Goal: Task Accomplishment & Management: Complete application form

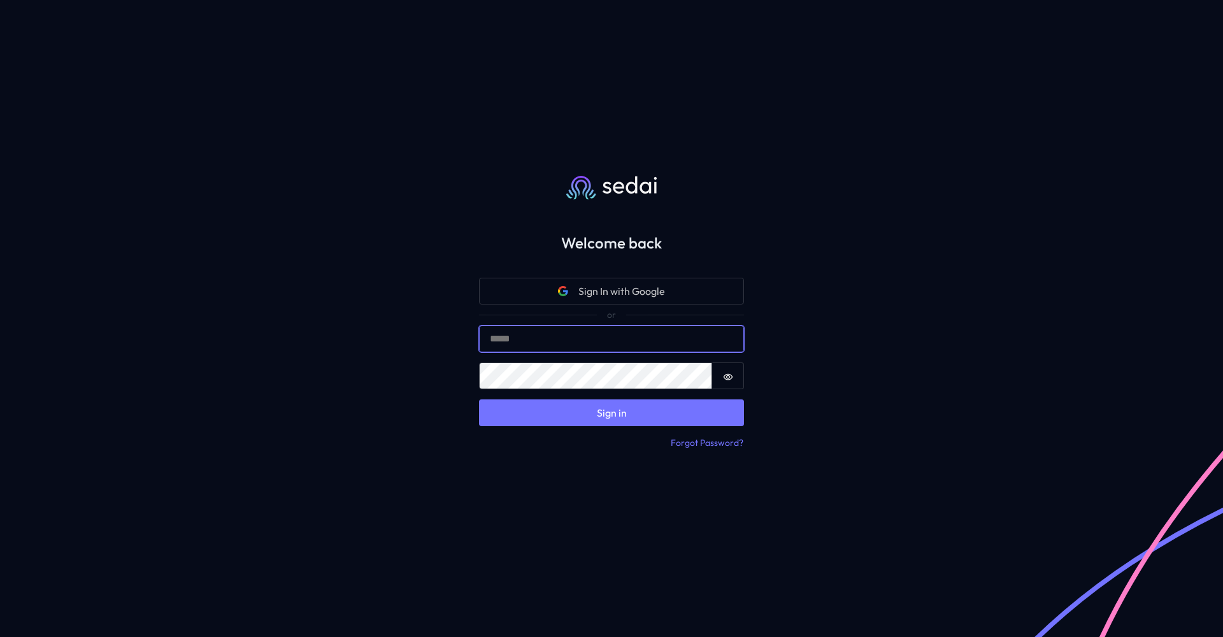
click at [612, 337] on input "Email" at bounding box center [611, 339] width 265 height 27
type input "**********"
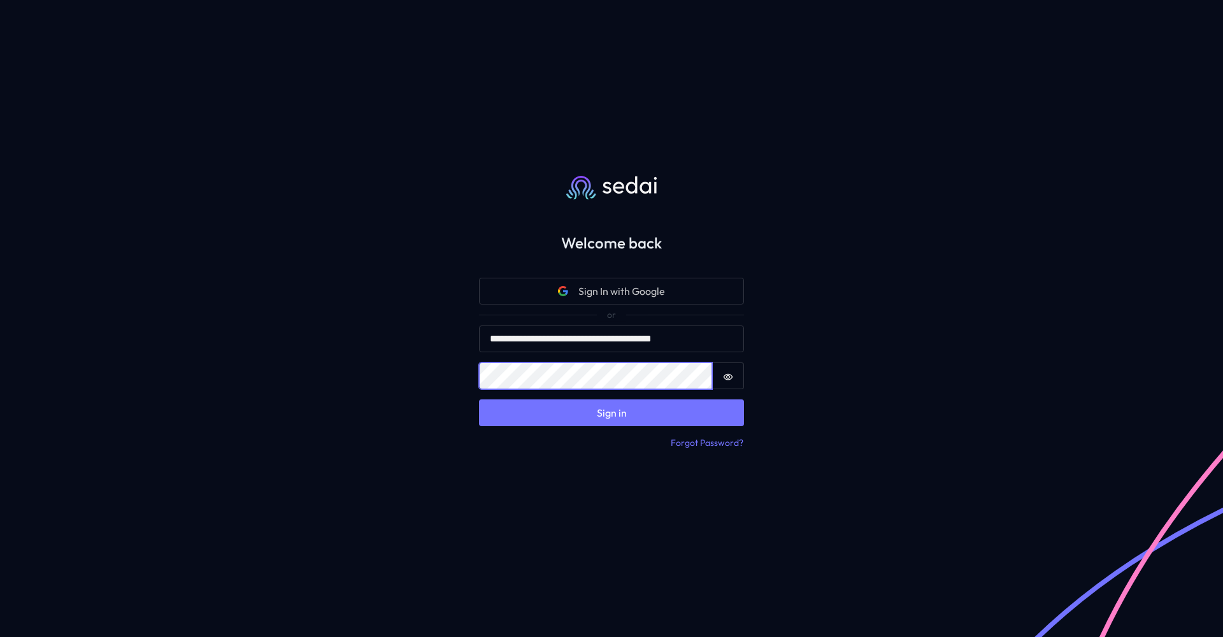
click at [612, 412] on button "Sign in" at bounding box center [611, 412] width 265 height 27
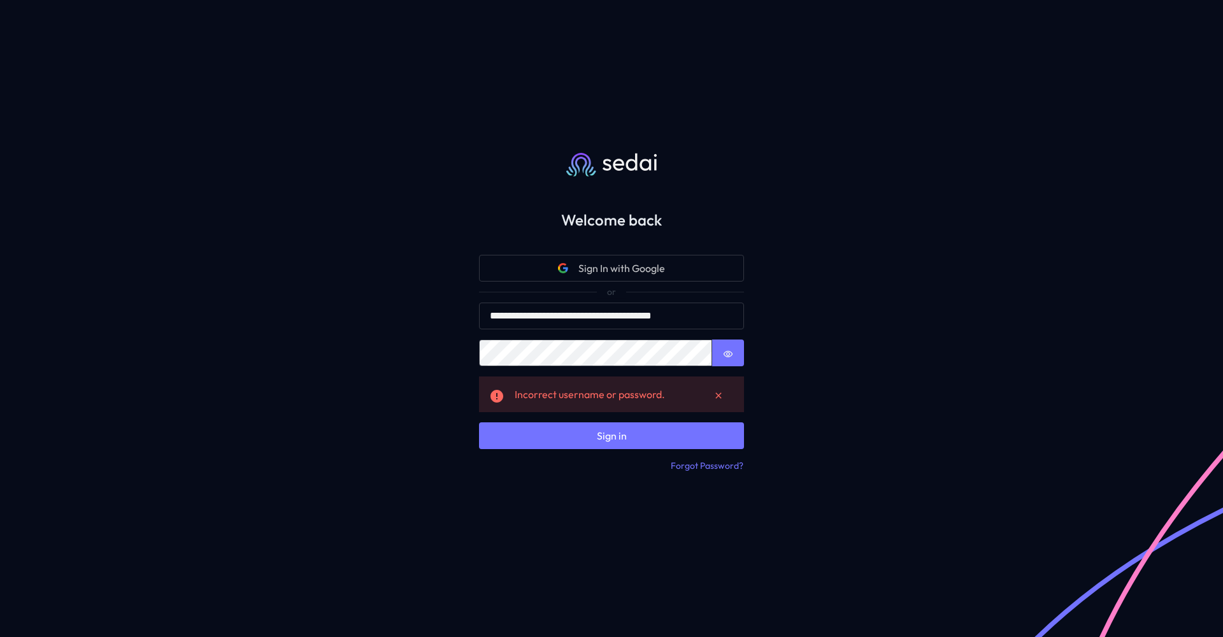
click at [726, 357] on icon "Show password" at bounding box center [728, 354] width 10 height 10
click at [612, 435] on button "Sign in" at bounding box center [611, 435] width 265 height 27
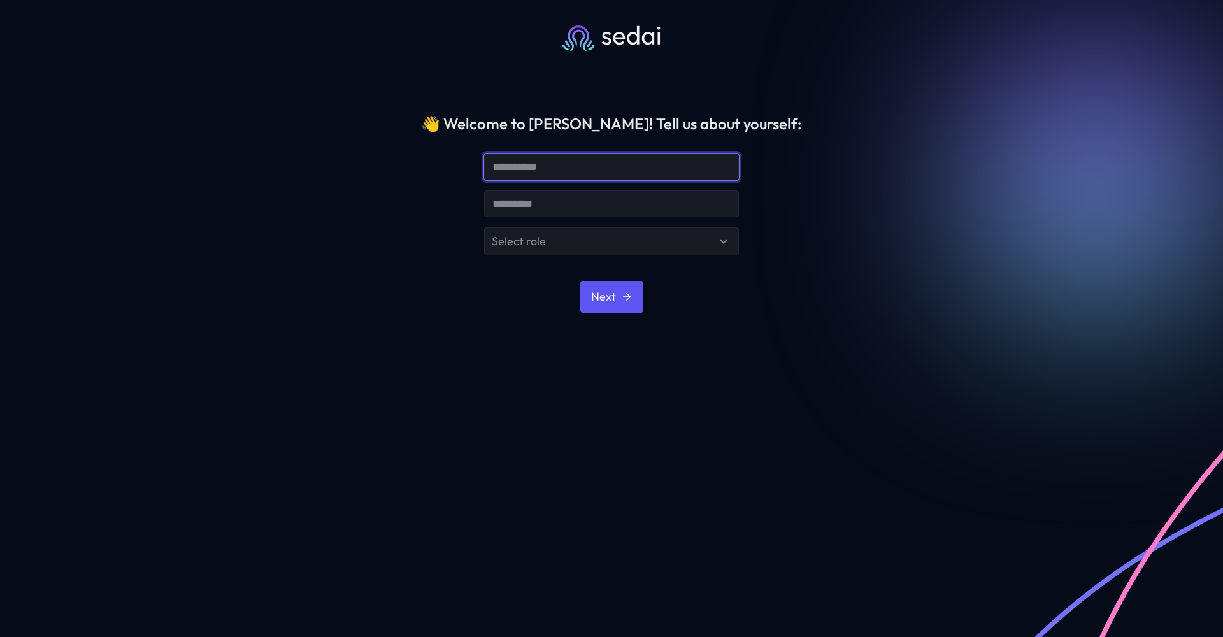
click at [591, 157] on input "text" at bounding box center [612, 166] width 254 height 25
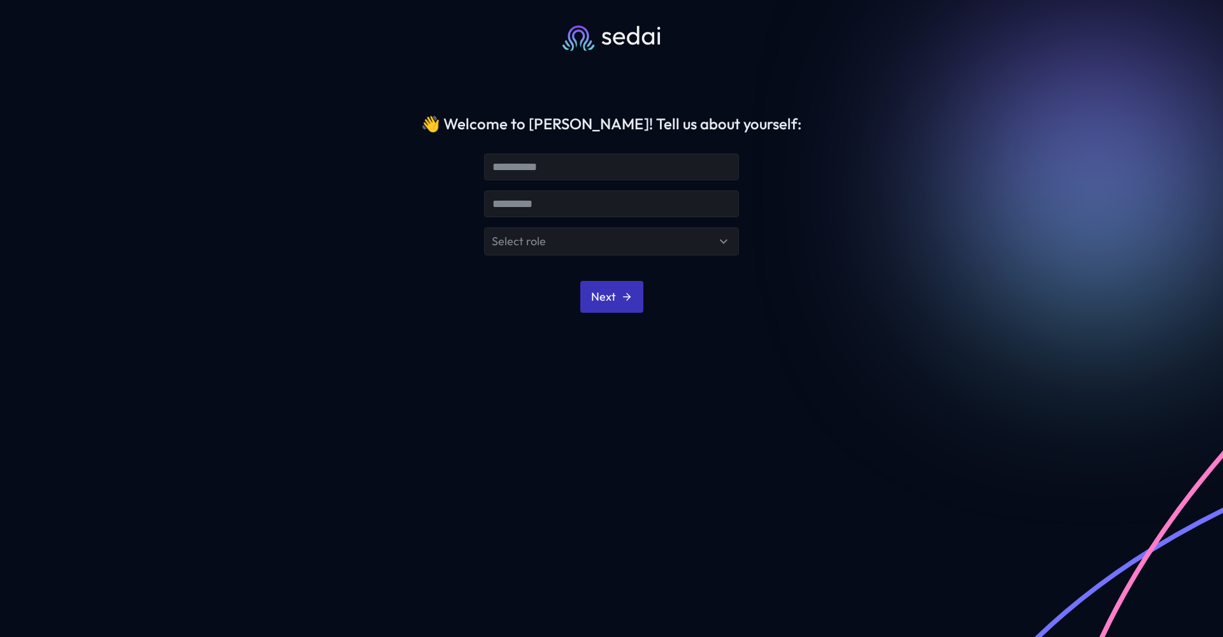
click at [630, 296] on icon "submit" at bounding box center [626, 296] width 11 height 11
